Goal: Transaction & Acquisition: Purchase product/service

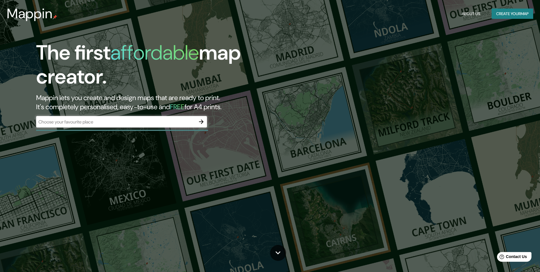
click at [164, 126] on div "​" at bounding box center [121, 121] width 171 height 11
click at [522, 12] on button "Create your map" at bounding box center [513, 14] width 42 height 11
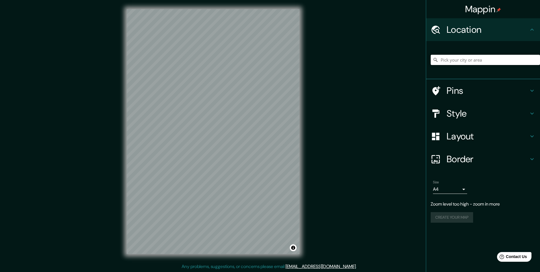
click at [463, 60] on input "Pick your city or area" at bounding box center [485, 60] width 109 height 10
paste input "Orán"
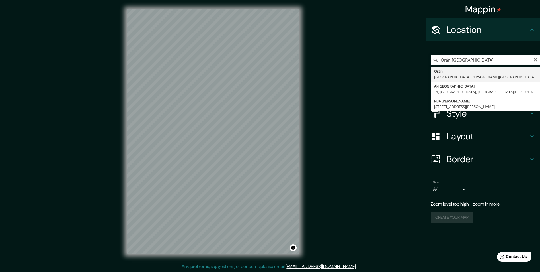
type input "Orán, [GEOGRAPHIC_DATA][PERSON_NAME][GEOGRAPHIC_DATA]"
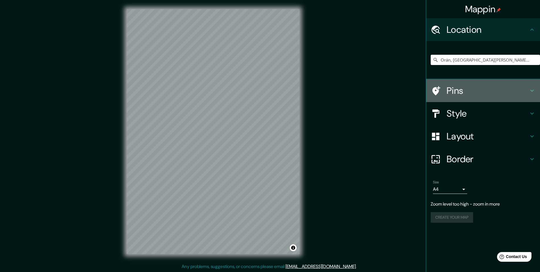
click at [471, 87] on h4 "Pins" at bounding box center [488, 90] width 82 height 11
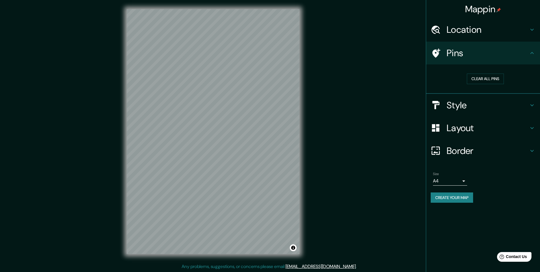
click at [450, 54] on h4 "Pins" at bounding box center [488, 52] width 82 height 11
click at [455, 38] on div "Location" at bounding box center [483, 29] width 114 height 23
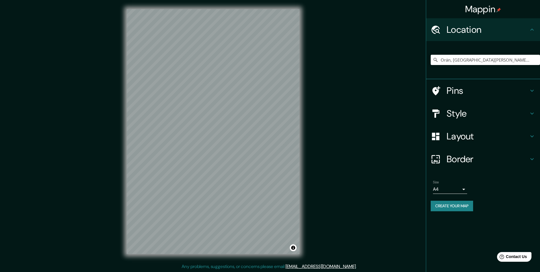
click at [459, 92] on h4 "Pins" at bounding box center [488, 90] width 82 height 11
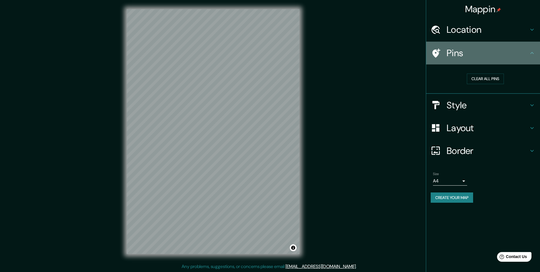
click at [441, 54] on div at bounding box center [439, 53] width 16 height 10
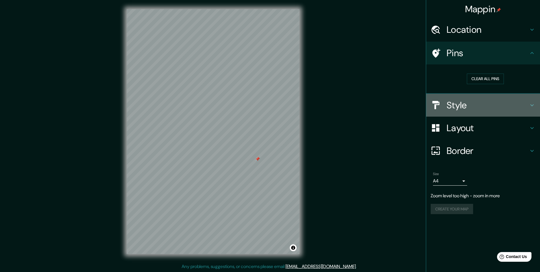
click at [472, 112] on div "Style" at bounding box center [483, 105] width 114 height 23
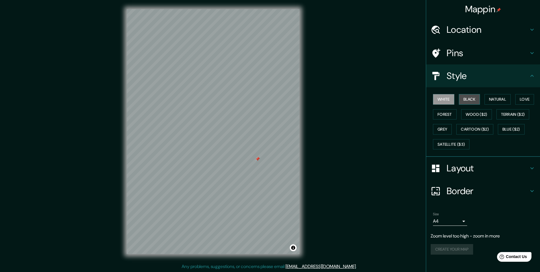
click at [472, 99] on button "Black" at bounding box center [469, 99] width 21 height 11
click at [445, 100] on button "White" at bounding box center [443, 99] width 21 height 11
click at [499, 101] on button "Natural" at bounding box center [498, 99] width 26 height 11
click at [520, 99] on button "Love" at bounding box center [524, 99] width 19 height 11
click at [451, 114] on button "Forest" at bounding box center [445, 114] width 24 height 11
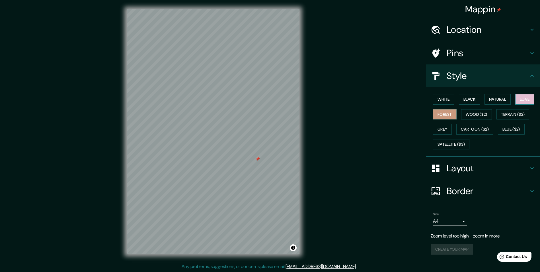
click at [525, 101] on button "Love" at bounding box center [524, 99] width 19 height 11
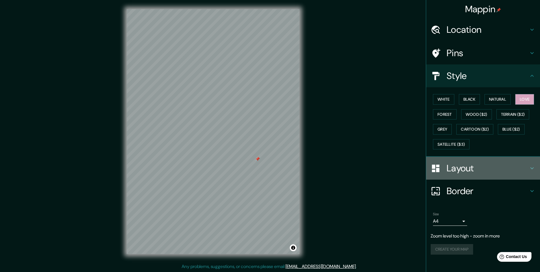
click at [462, 161] on div "Layout" at bounding box center [483, 168] width 114 height 23
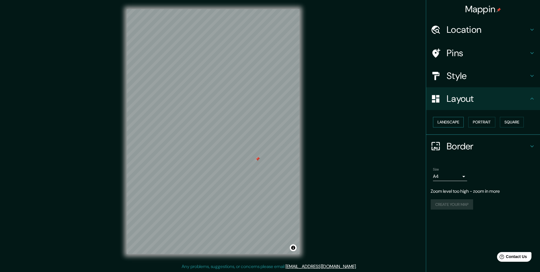
click at [460, 123] on button "Landscape" at bounding box center [448, 122] width 31 height 11
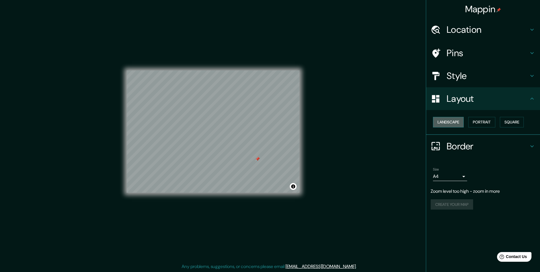
click at [460, 123] on button "Landscape" at bounding box center [448, 122] width 31 height 11
click at [487, 125] on button "Portrait" at bounding box center [481, 122] width 27 height 11
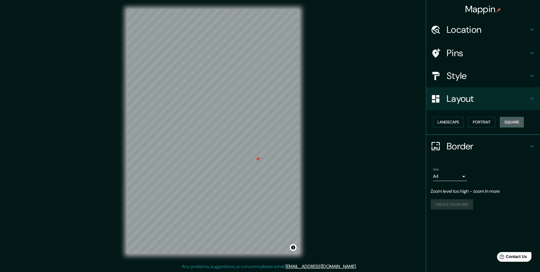
click at [512, 123] on button "Square" at bounding box center [512, 122] width 24 height 11
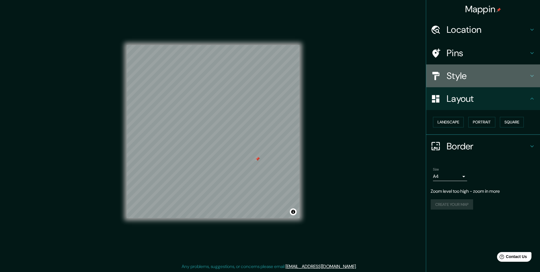
click at [464, 82] on div "Style" at bounding box center [483, 75] width 114 height 23
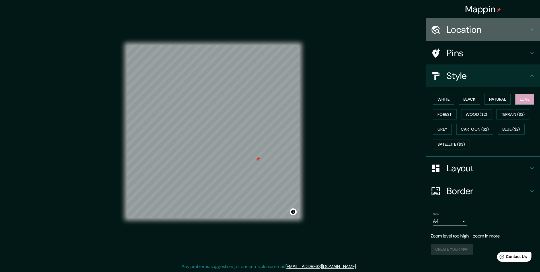
click at [458, 35] on h4 "Location" at bounding box center [488, 29] width 82 height 11
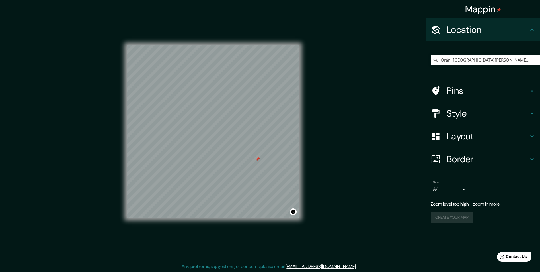
click at [456, 90] on h4 "Pins" at bounding box center [488, 90] width 82 height 11
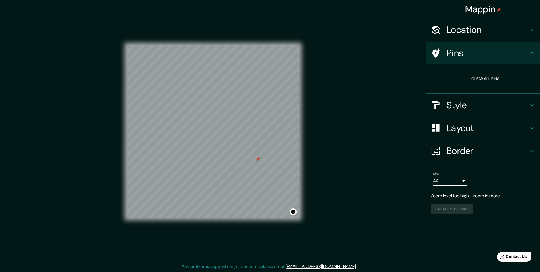
click at [480, 81] on button "Clear all pins" at bounding box center [485, 78] width 37 height 11
